Goal: Task Accomplishment & Management: Complete application form

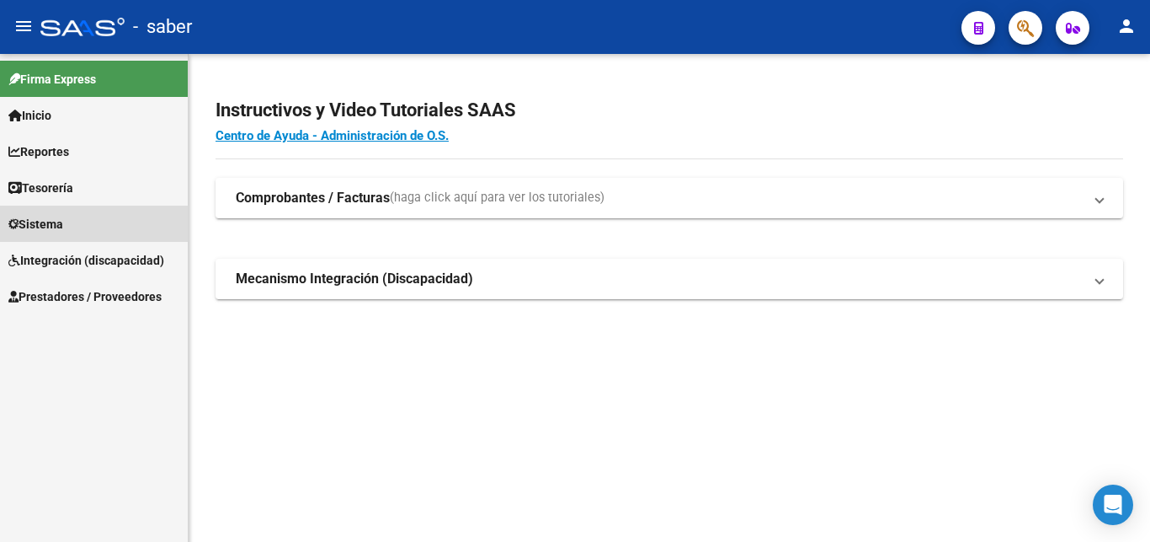
click at [48, 222] on span "Sistema" at bounding box center [35, 224] width 55 height 19
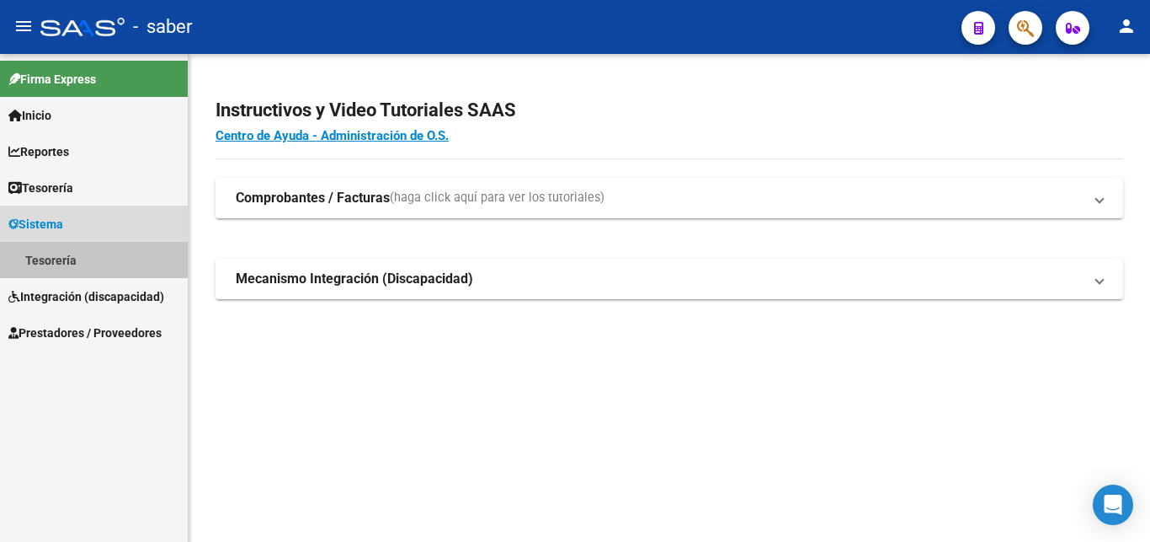
click at [51, 270] on link "Tesorería" at bounding box center [94, 260] width 188 height 36
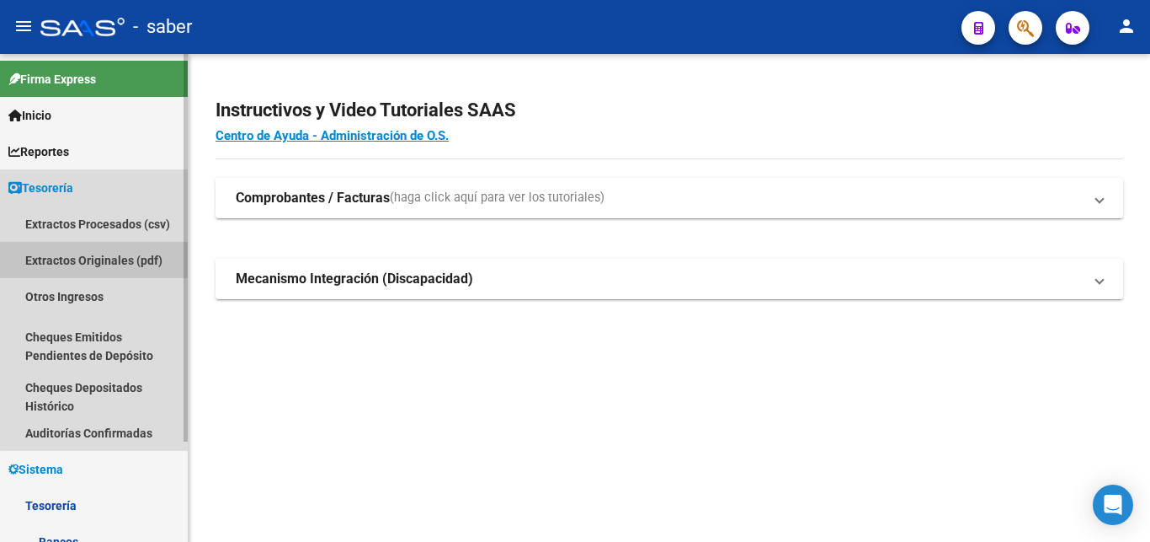
click at [99, 251] on link "Extractos Originales (pdf)" at bounding box center [94, 260] width 188 height 36
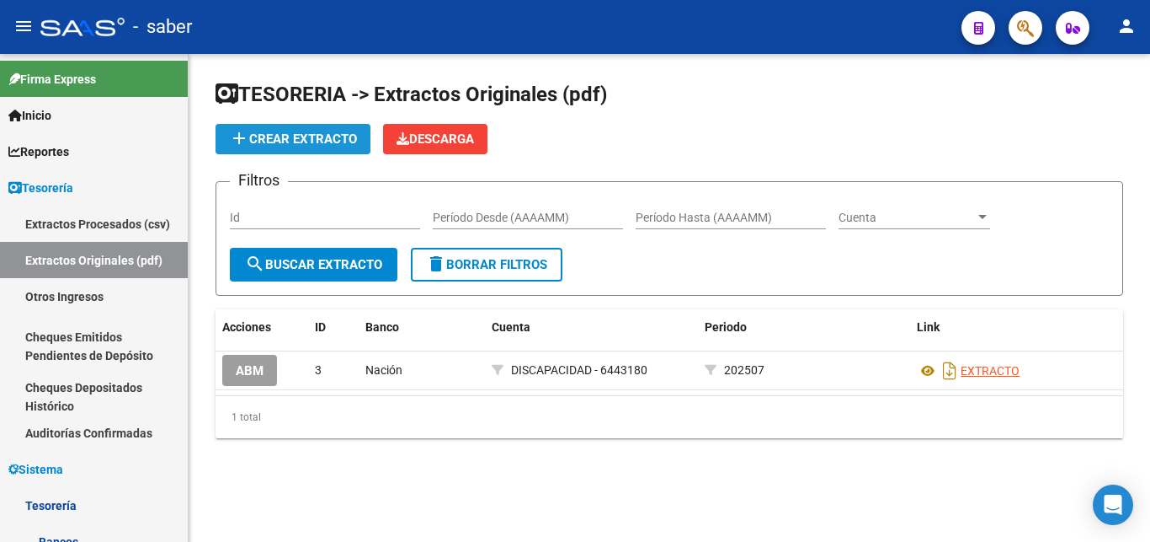
click at [310, 136] on span "add Crear Extracto" at bounding box center [293, 138] width 128 height 15
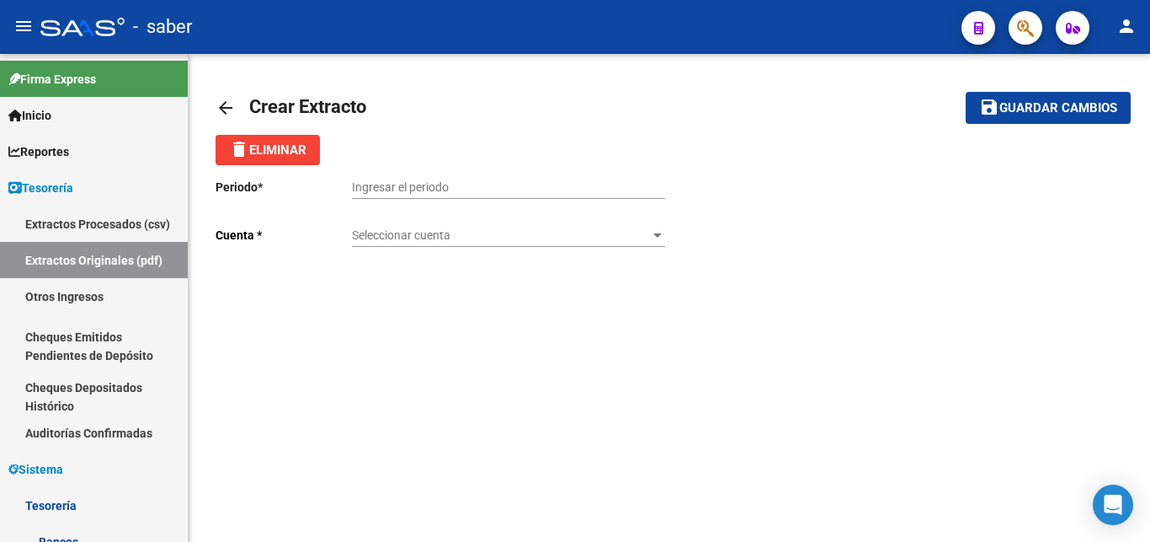
click at [466, 187] on input "Ingresar el periodo" at bounding box center [508, 187] width 313 height 14
type input "202508"
click at [547, 234] on span "Seleccionar cuenta" at bounding box center [501, 235] width 298 height 14
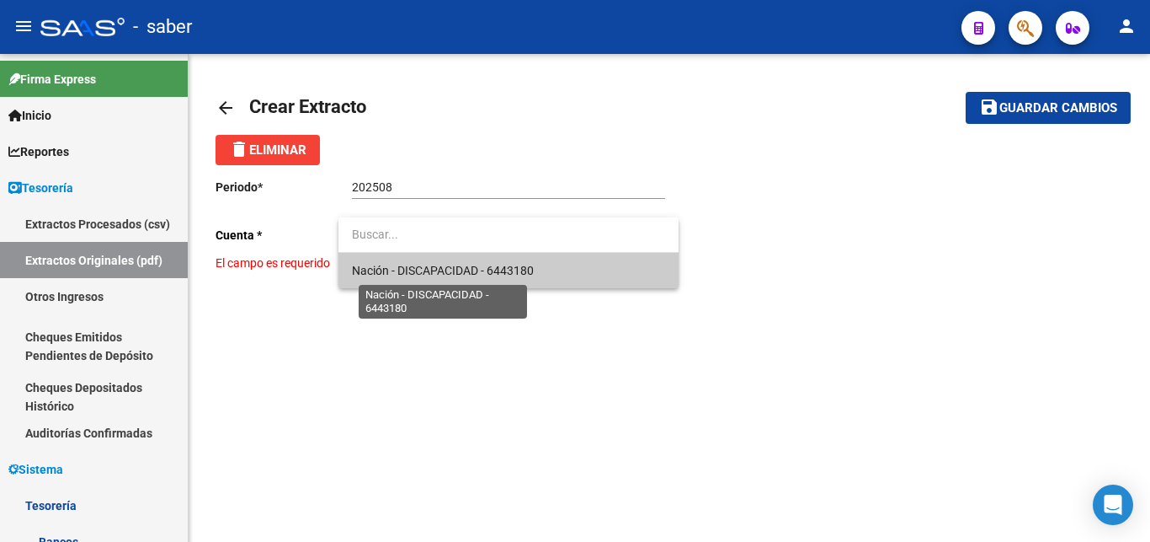
click at [499, 271] on span "Nación - DISCAPACIDAD - 6443180" at bounding box center [443, 270] width 182 height 13
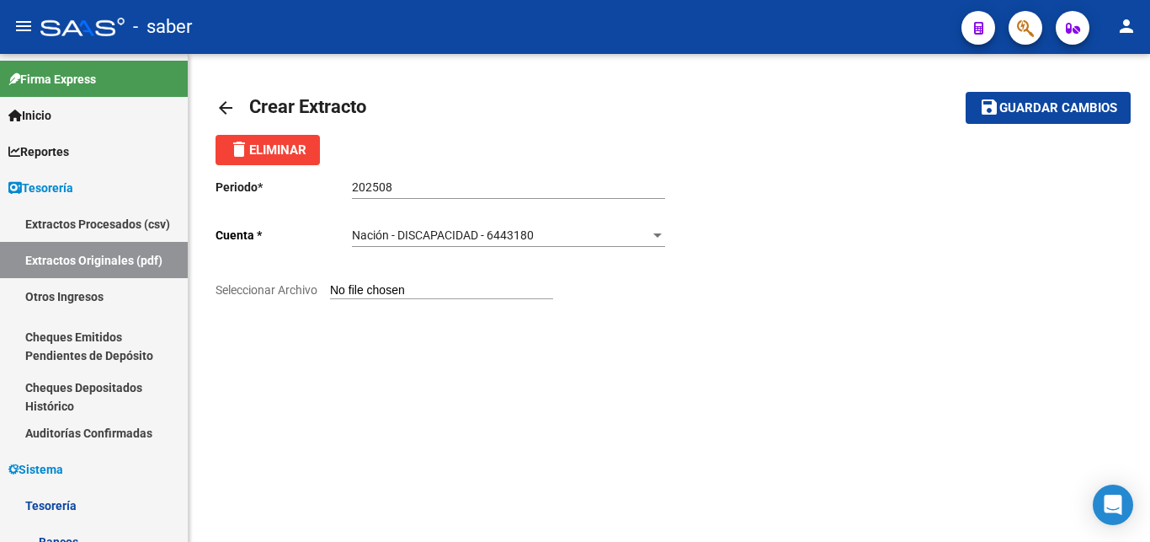
click at [368, 293] on input "Seleccionar Archivo" at bounding box center [441, 291] width 223 height 16
type input "C:\fakepath\900607-202508_EB.pdf"
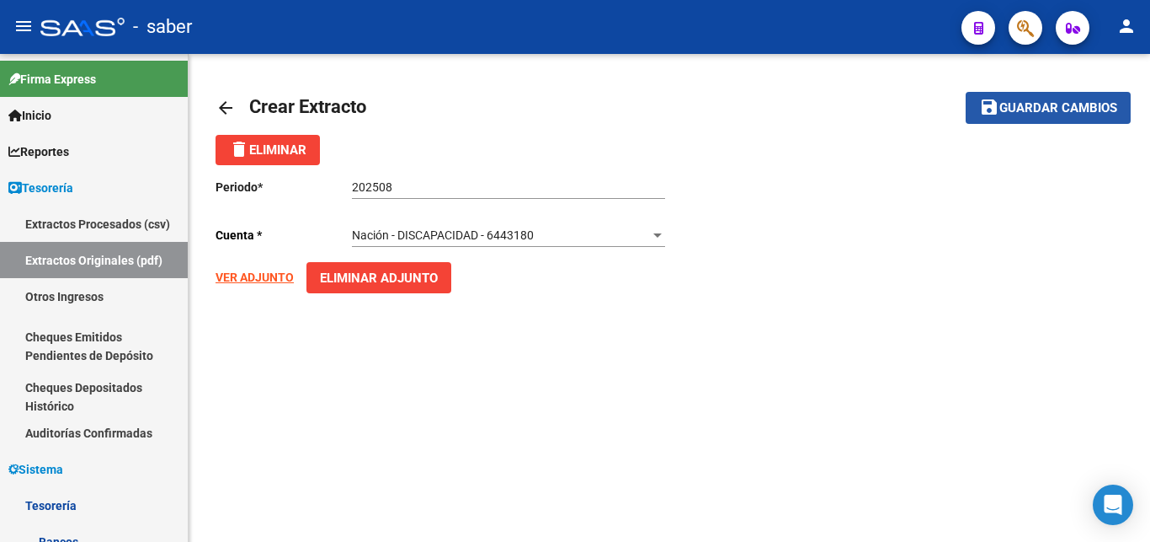
click at [1001, 106] on span "Guardar cambios" at bounding box center [1059, 108] width 118 height 15
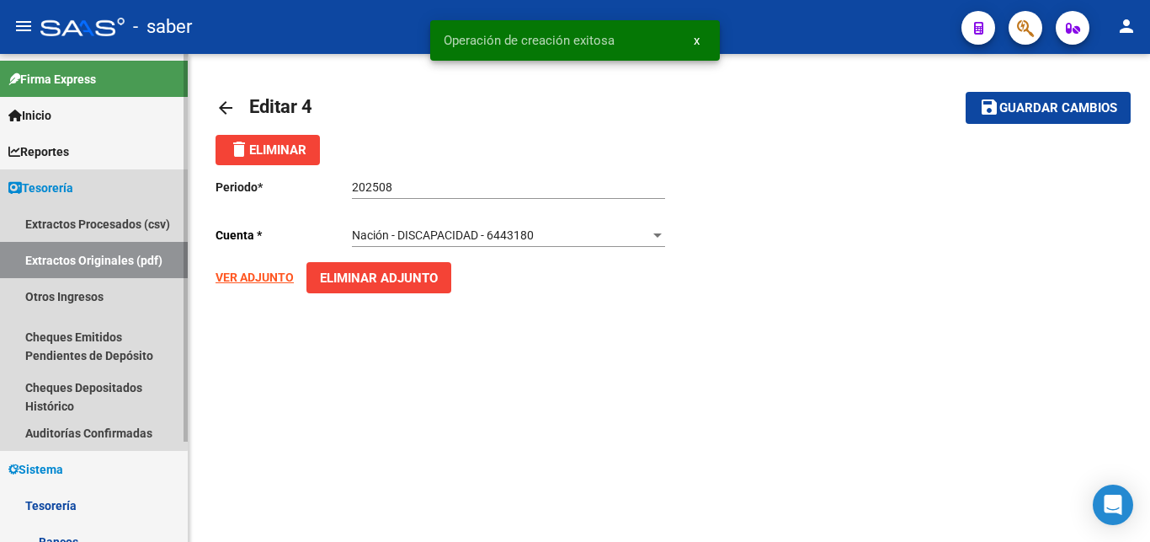
click at [43, 258] on link "Extractos Originales (pdf)" at bounding box center [94, 260] width 188 height 36
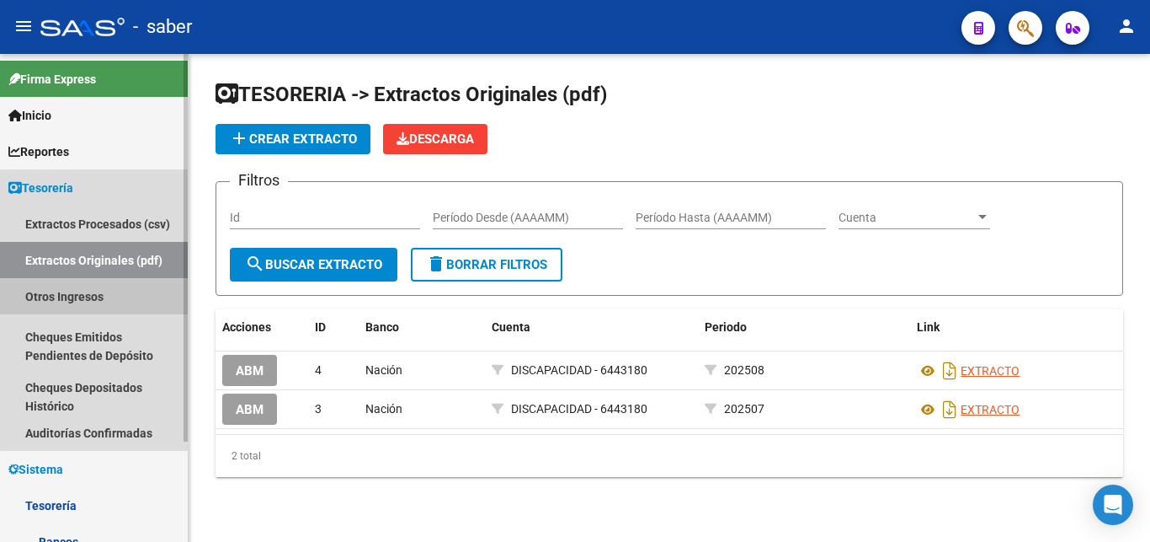
click at [101, 304] on link "Otros Ingresos" at bounding box center [94, 296] width 188 height 36
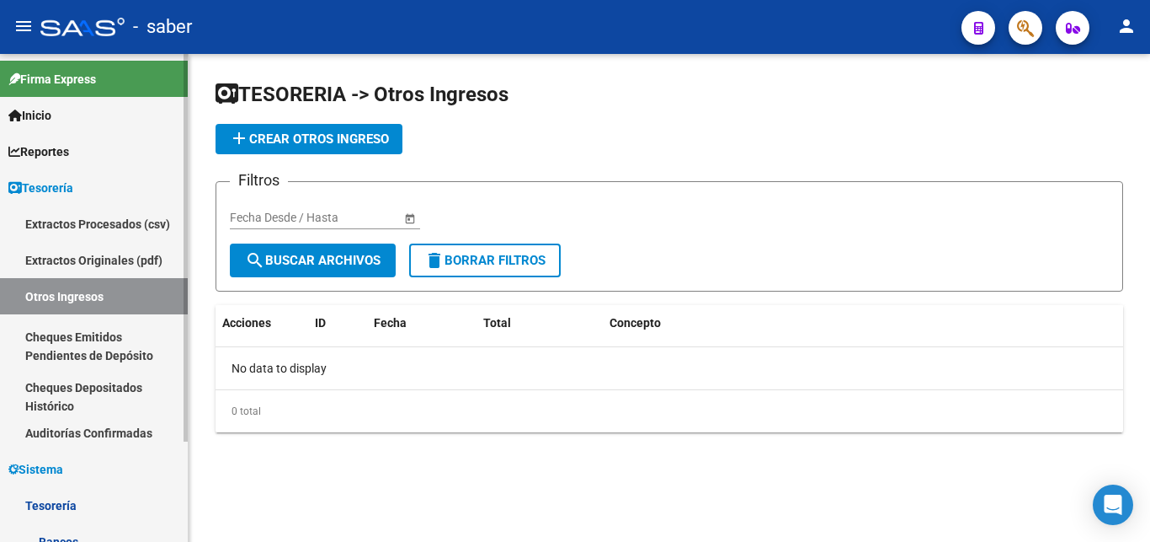
click at [111, 221] on link "Extractos Procesados (csv)" at bounding box center [94, 224] width 188 height 36
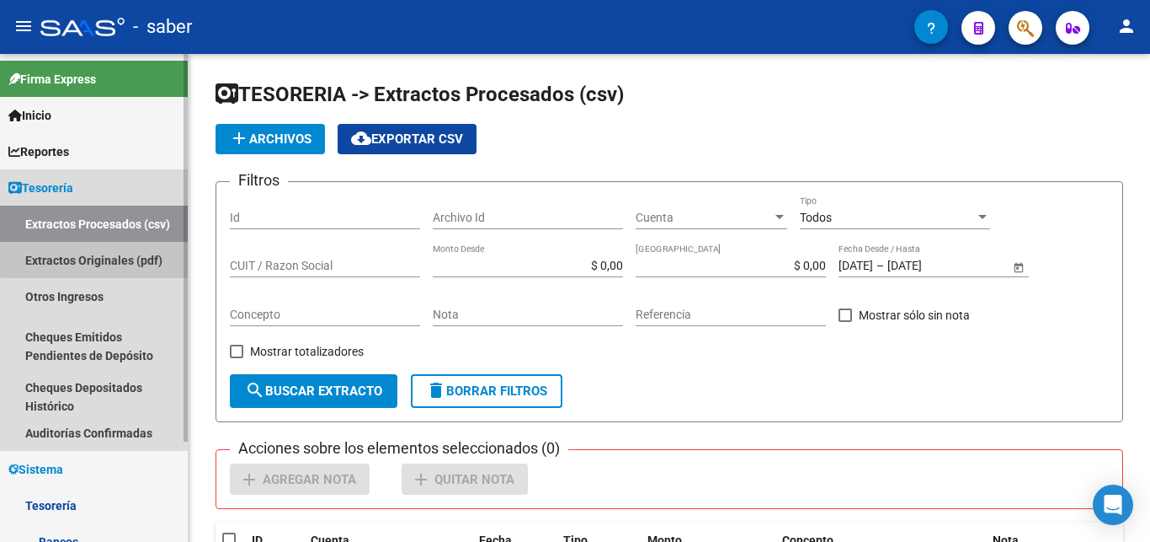
click at [145, 259] on link "Extractos Originales (pdf)" at bounding box center [94, 260] width 188 height 36
